Goal: Task Accomplishment & Management: Manage account settings

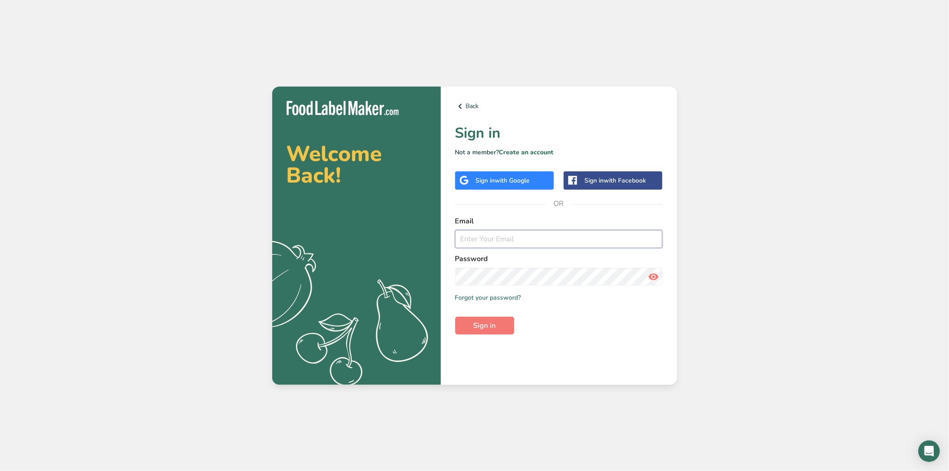
click at [520, 241] on input "email" at bounding box center [559, 239] width 208 height 18
click at [520, 240] on input "email" at bounding box center [559, 239] width 208 height 18
type input "[EMAIL_ADDRESS][DOMAIN_NAME]"
click at [455, 317] on button "Sign in" at bounding box center [484, 326] width 59 height 18
click at [496, 298] on link "Forgot your password?" at bounding box center [488, 297] width 66 height 9
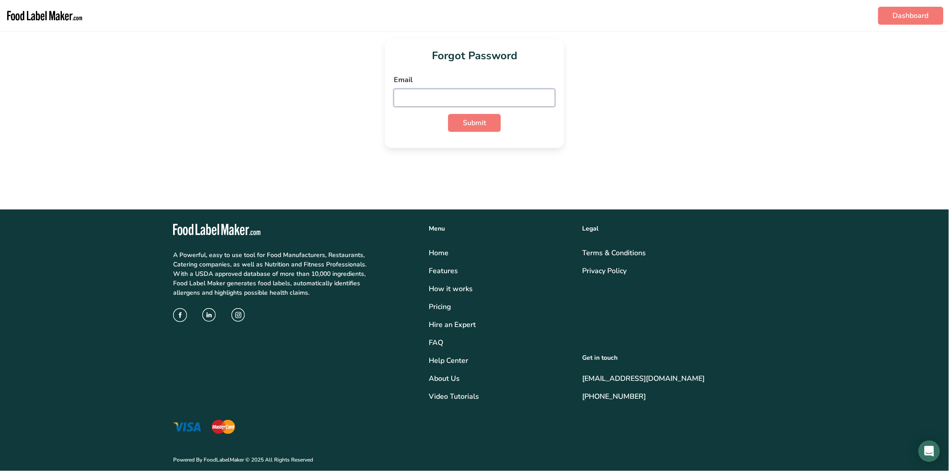
click at [415, 102] on input "email" at bounding box center [474, 98] width 161 height 18
type input "[EMAIL_ADDRESS][DOMAIN_NAME]"
click at [448, 114] on button "Submit" at bounding box center [474, 123] width 53 height 18
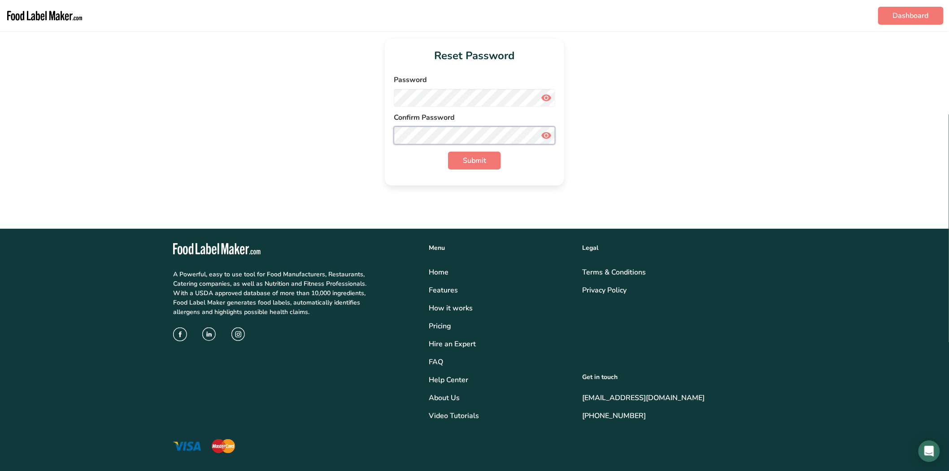
click at [448, 152] on button "Submit" at bounding box center [474, 161] width 53 height 18
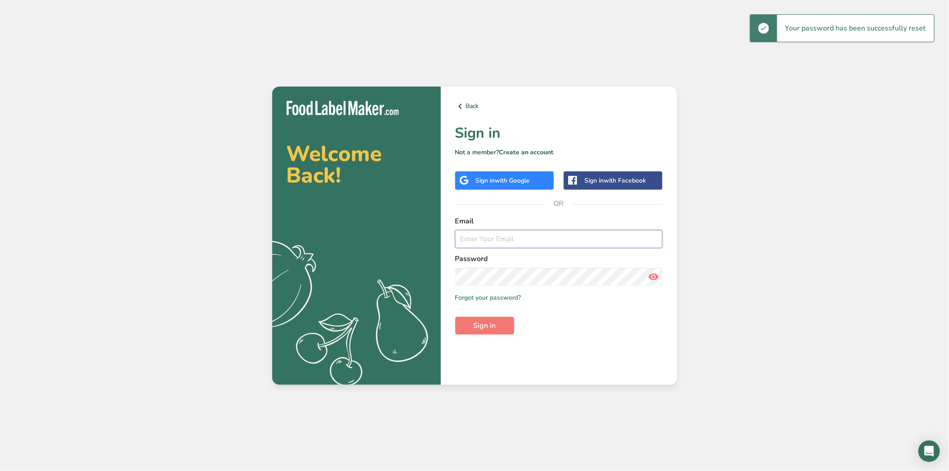
click at [521, 239] on input "email" at bounding box center [559, 239] width 208 height 18
type input "[EMAIL_ADDRESS][DOMAIN_NAME]"
click at [455, 317] on button "Sign in" at bounding box center [484, 326] width 59 height 18
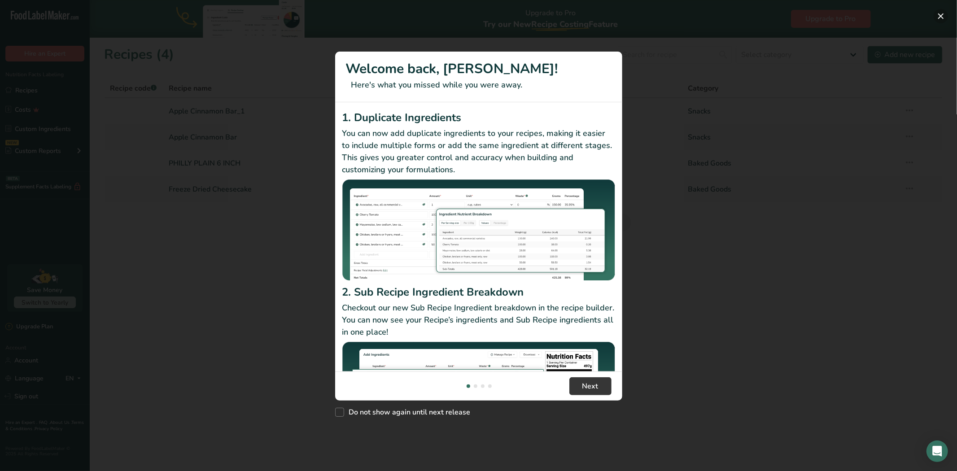
click at [940, 15] on button "New Features" at bounding box center [940, 16] width 14 height 14
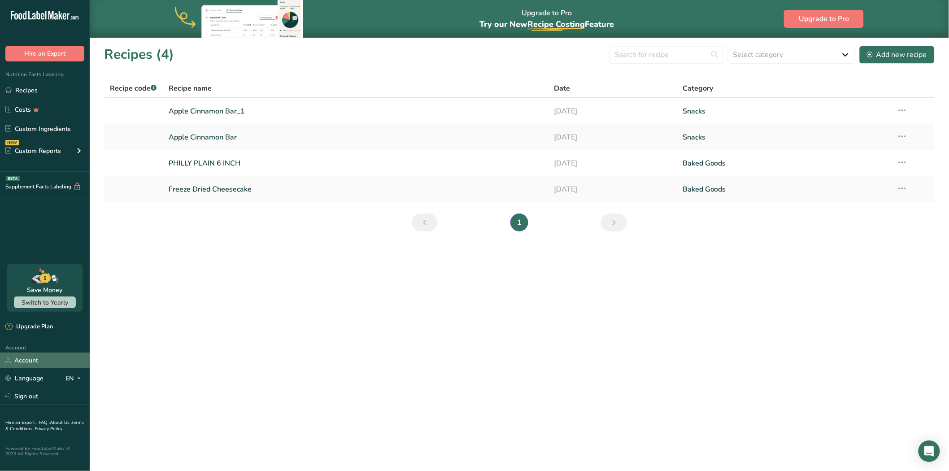
click at [26, 359] on link "Account" at bounding box center [45, 361] width 90 height 16
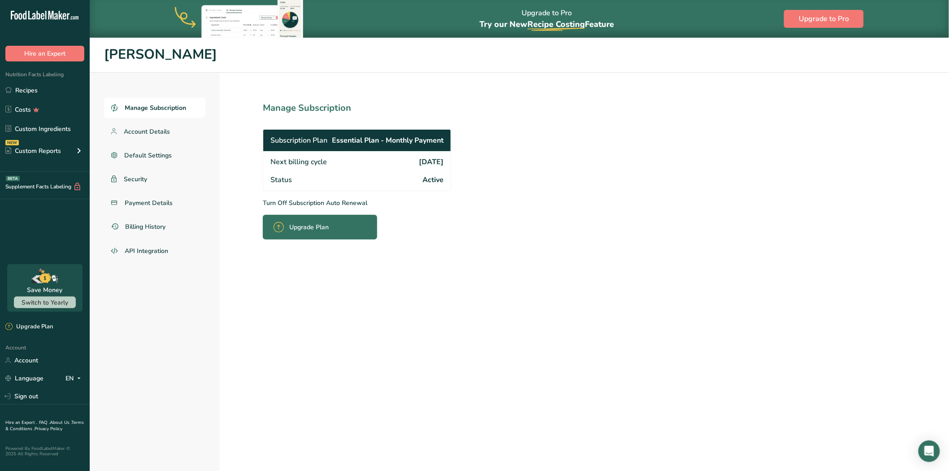
click at [291, 202] on p "Turn Off Subscription Auto Renewal" at bounding box center [377, 202] width 228 height 9
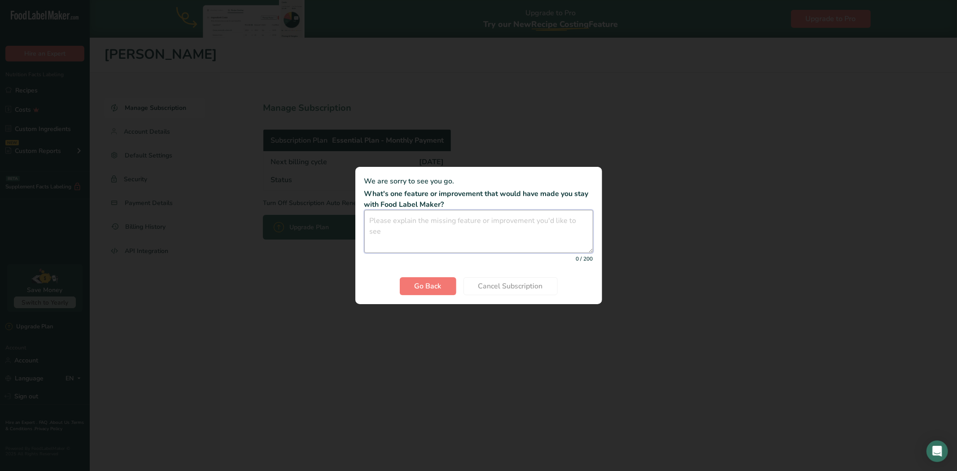
click at [447, 224] on textarea "Cancel subscription modal" at bounding box center [478, 231] width 229 height 43
type textarea "Price"
click at [526, 286] on span "Cancel Subscription" at bounding box center [510, 286] width 65 height 11
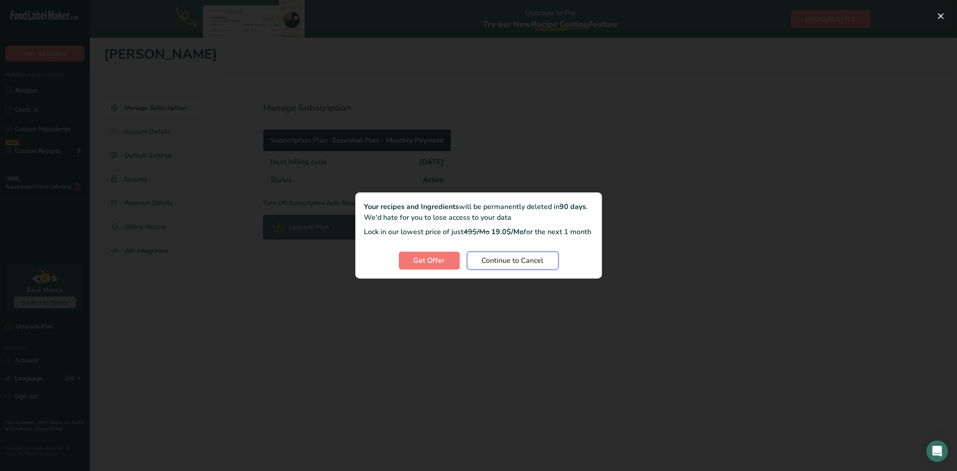
click at [518, 264] on span "Continue to Cancel" at bounding box center [513, 260] width 62 height 11
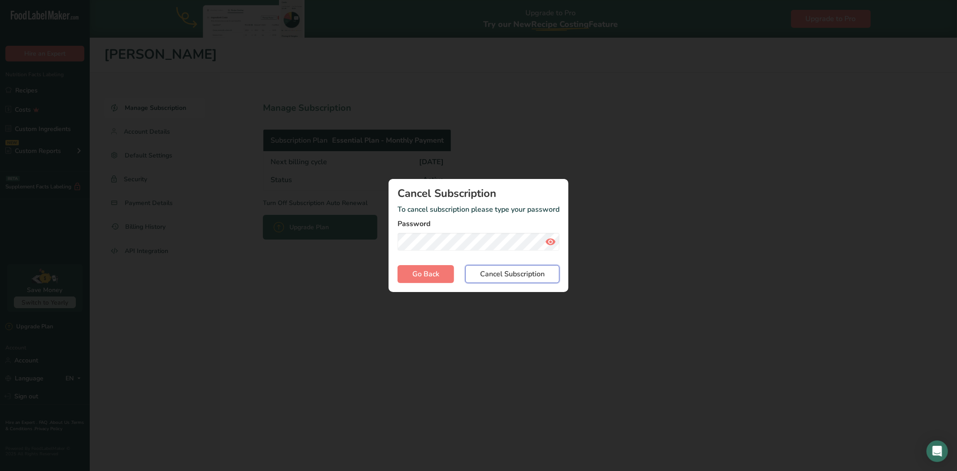
click at [503, 274] on span "Cancel Subscription" at bounding box center [512, 274] width 65 height 11
